Goal: Task Accomplishment & Management: Manage account settings

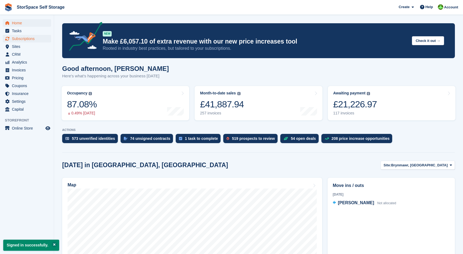
click at [29, 39] on span "Subscriptions" at bounding box center [28, 39] width 32 height 8
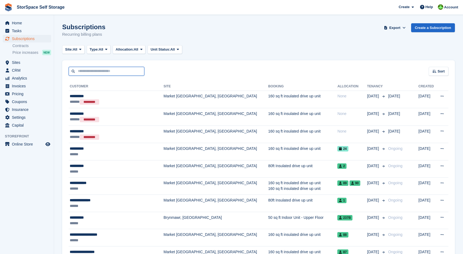
click at [104, 70] on input "text" at bounding box center [107, 71] width 76 height 9
type input "******"
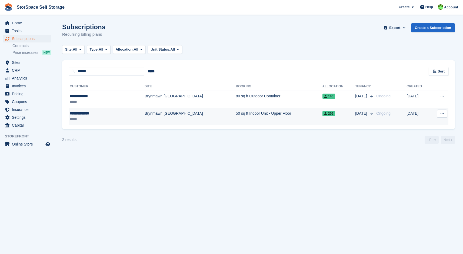
click at [145, 114] on td "Brynmawr, [GEOGRAPHIC_DATA]" at bounding box center [190, 116] width 91 height 17
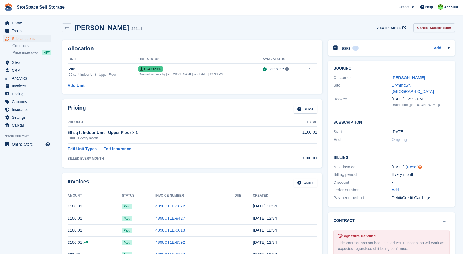
click at [438, 26] on link "Cancel Subscription" at bounding box center [435, 27] width 42 height 9
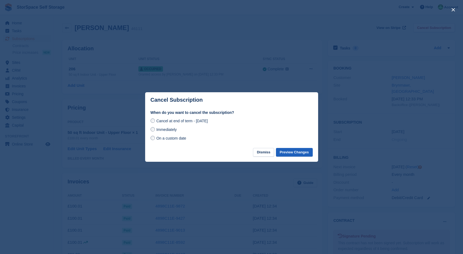
click at [290, 150] on button "Preview Changes" at bounding box center [294, 152] width 37 height 9
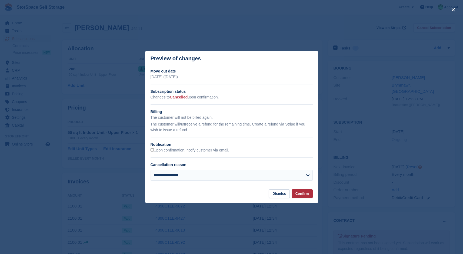
click at [304, 192] on button "Confirm" at bounding box center [302, 193] width 21 height 9
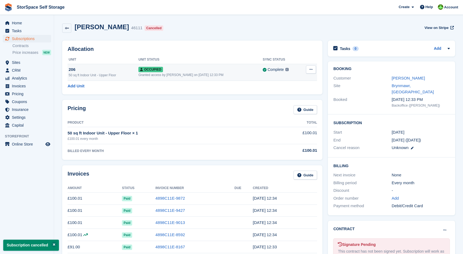
click at [315, 68] on button at bounding box center [311, 69] width 10 height 8
click at [292, 98] on p "Deallocate" at bounding box center [290, 98] width 47 height 7
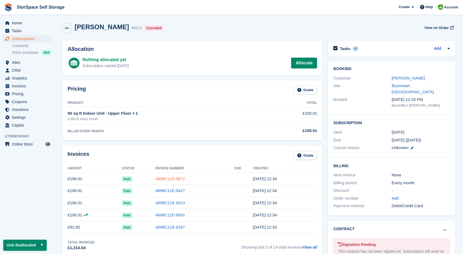
click at [179, 179] on link "4898C11E-9872" at bounding box center [170, 178] width 29 height 5
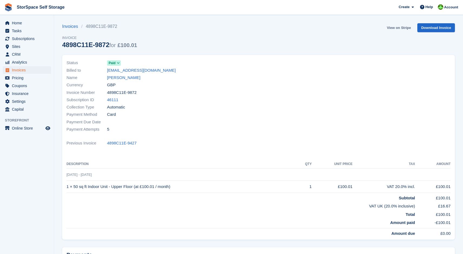
click at [402, 27] on link "View on Stripe" at bounding box center [399, 27] width 28 height 9
